Goal: Information Seeking & Learning: Learn about a topic

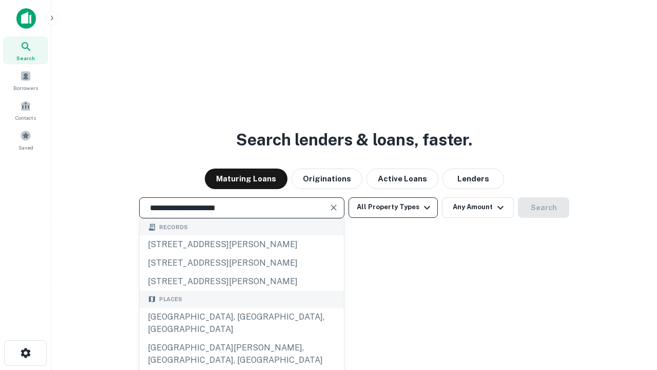
click at [241, 338] on div "[GEOGRAPHIC_DATA], [GEOGRAPHIC_DATA], [GEOGRAPHIC_DATA]" at bounding box center [242, 323] width 204 height 31
click at [393, 207] on button "All Property Types" at bounding box center [393, 207] width 89 height 21
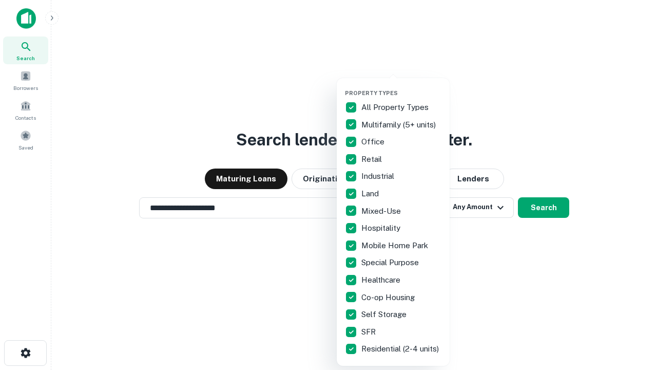
type input "**********"
click at [401, 86] on button "button" at bounding box center [401, 86] width 113 height 1
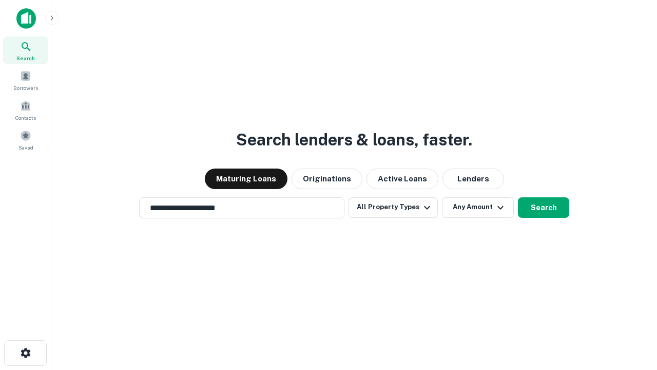
scroll to position [16, 0]
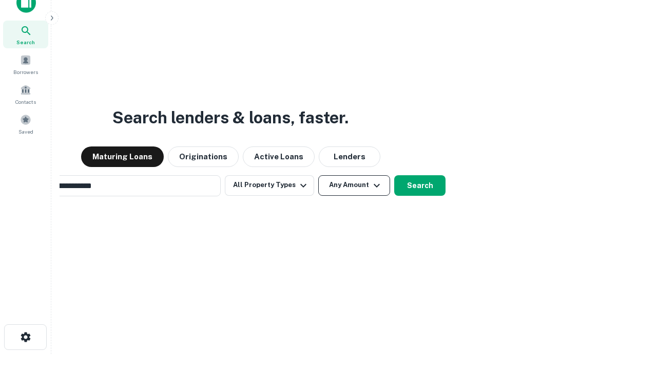
click at [318, 175] on button "Any Amount" at bounding box center [354, 185] width 72 height 21
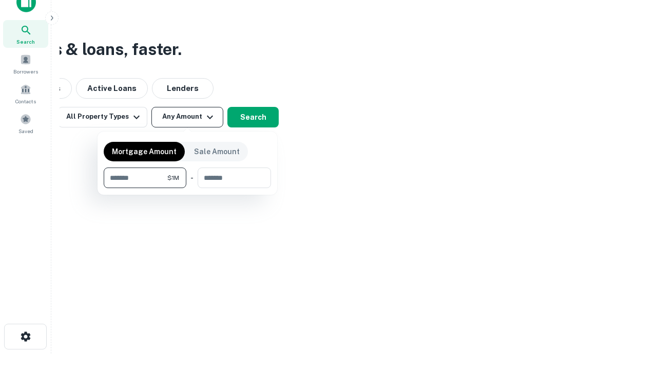
type input "*******"
click at [187, 188] on button "button" at bounding box center [187, 188] width 167 height 1
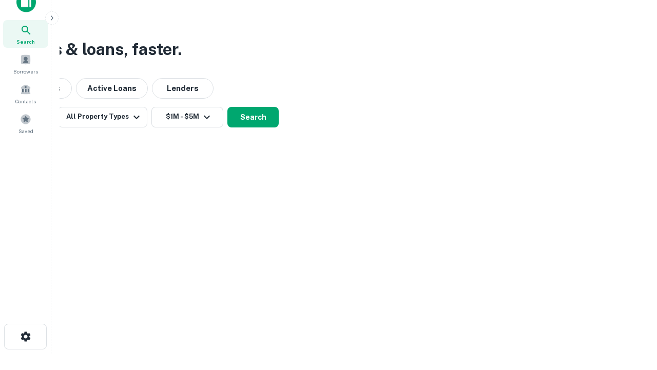
scroll to position [16, 0]
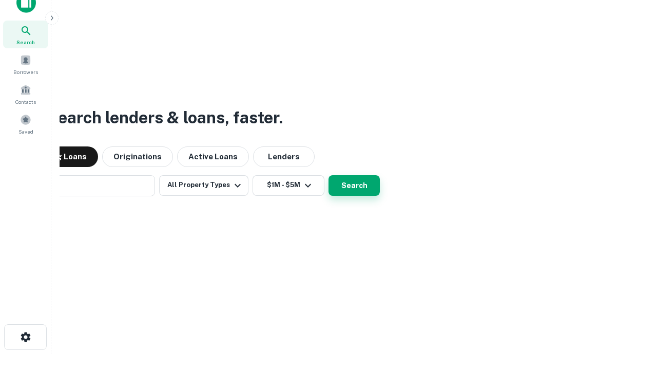
click at [329, 175] on button "Search" at bounding box center [354, 185] width 51 height 21
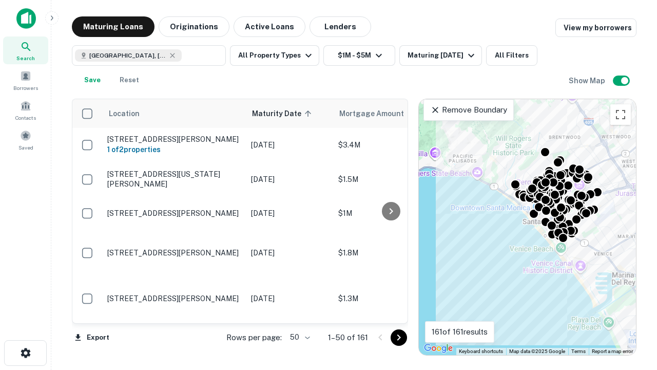
click at [298, 337] on body "Search Borrowers Contacts Saved Maturing Loans Originations Active Loans Lender…" at bounding box center [328, 185] width 657 height 370
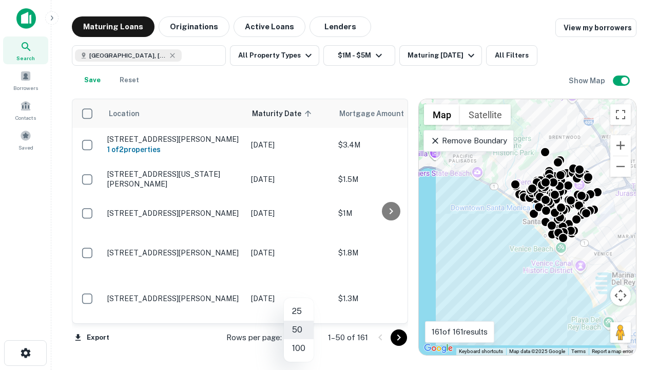
click at [299, 311] on li "25" at bounding box center [299, 311] width 30 height 18
